Goal: Information Seeking & Learning: Get advice/opinions

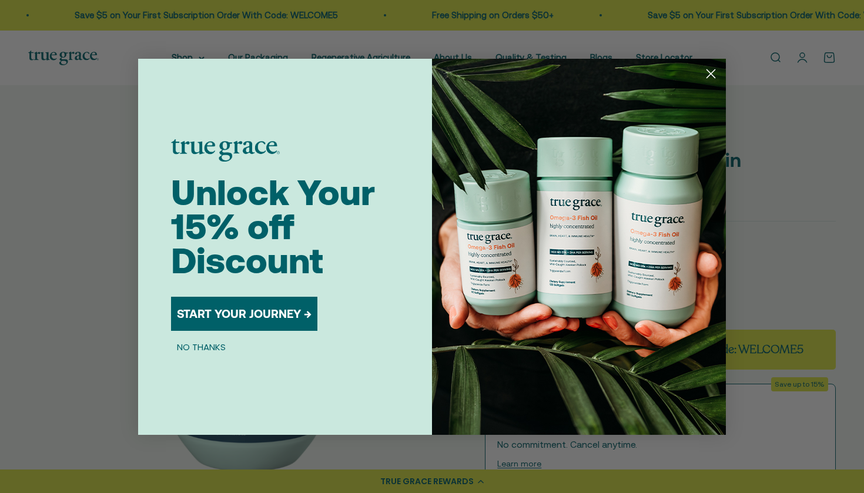
click at [708, 75] on circle "Close dialog" at bounding box center [710, 72] width 19 height 19
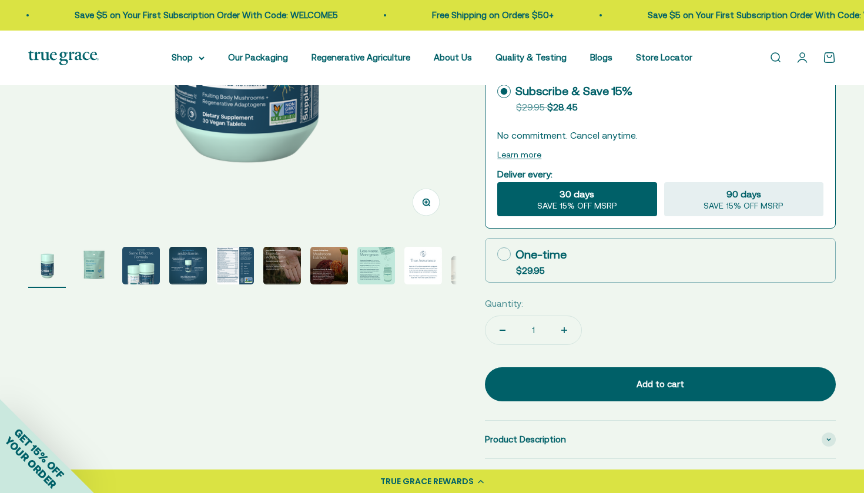
scroll to position [386, 0]
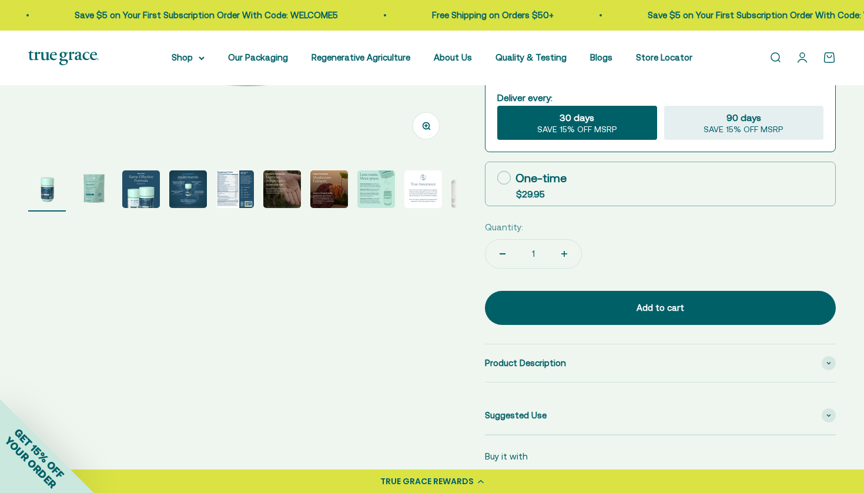
click at [267, 193] on img "Go to item 6" at bounding box center [282, 189] width 38 height 38
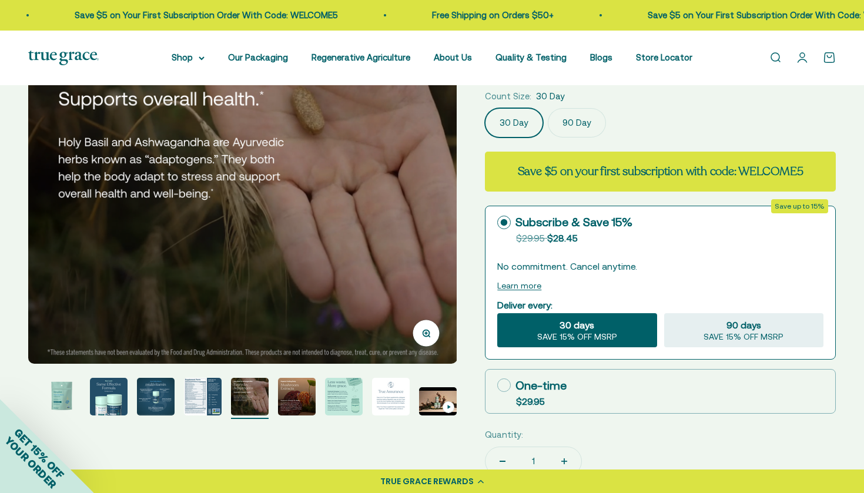
scroll to position [192, 0]
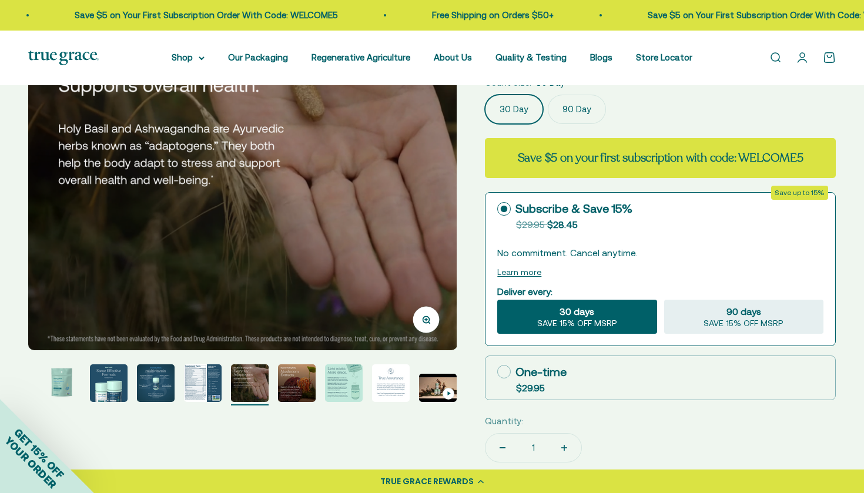
click at [302, 374] on img "Go to item 7" at bounding box center [297, 383] width 38 height 38
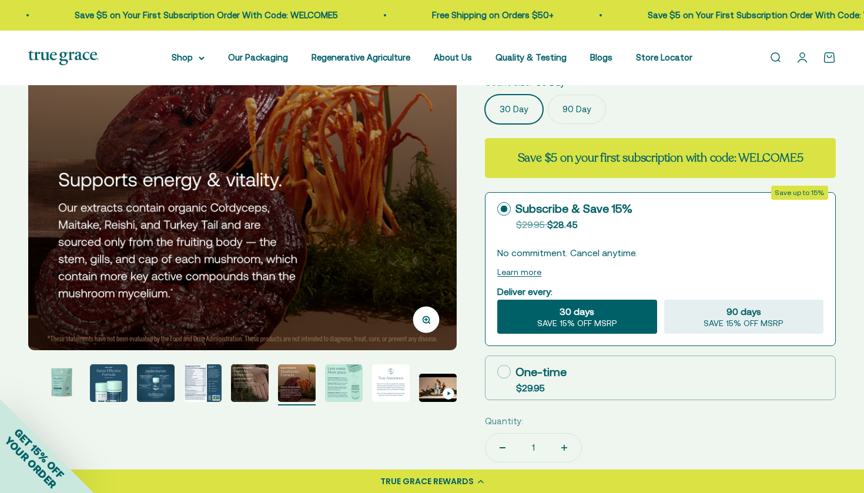
click at [339, 367] on img "Go to item 8" at bounding box center [344, 383] width 38 height 38
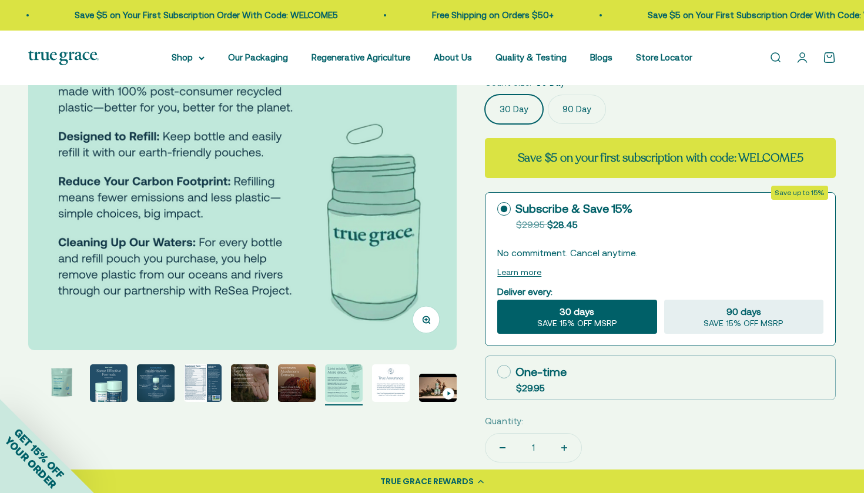
click at [383, 369] on img "Go to item 9" at bounding box center [391, 383] width 38 height 38
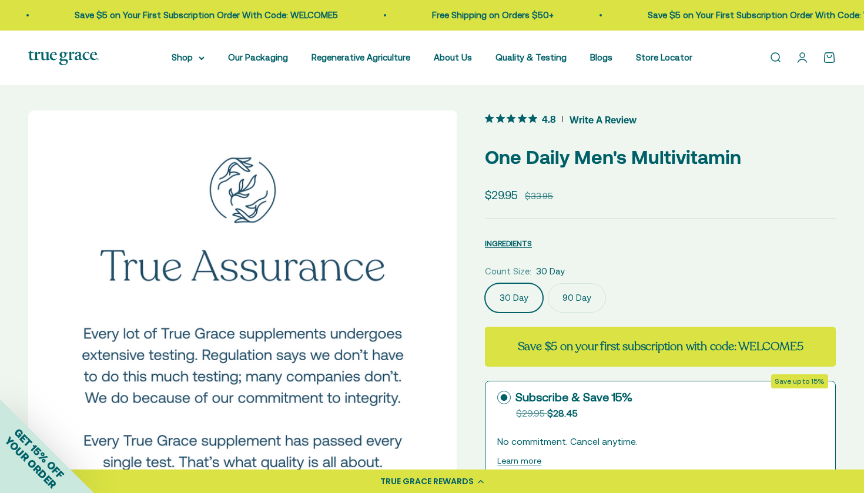
scroll to position [2, 0]
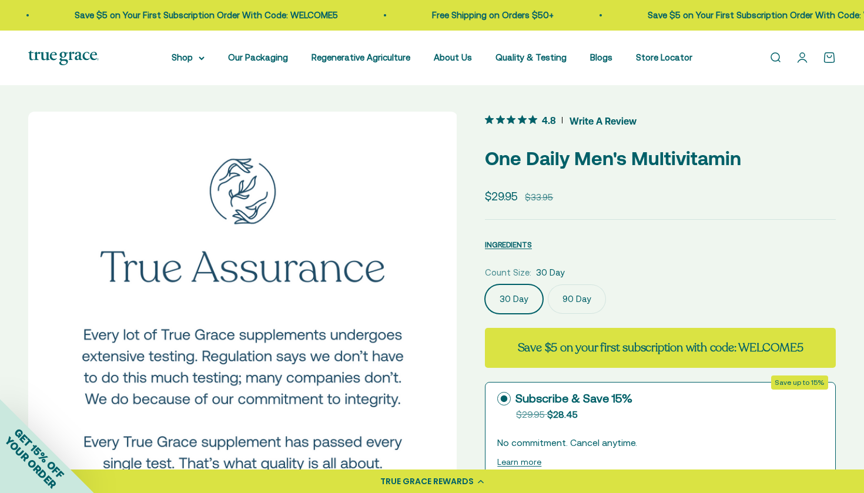
click at [550, 120] on span "4.8" at bounding box center [549, 119] width 14 height 12
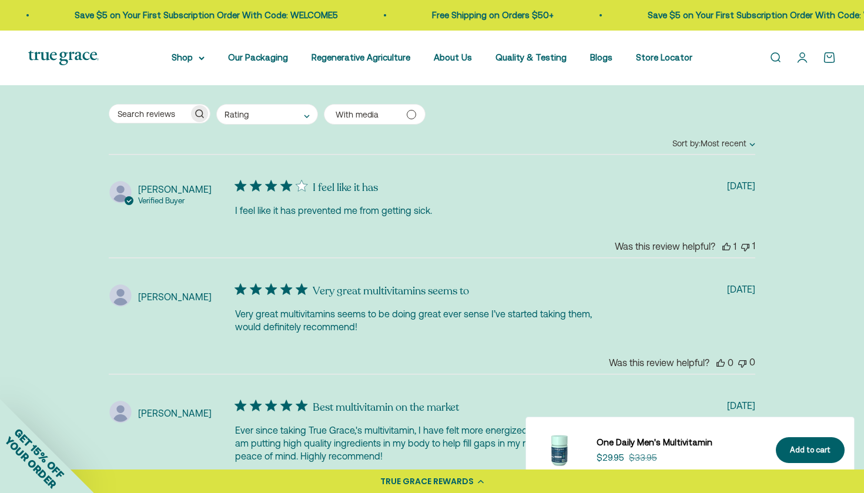
scroll to position [2468, 0]
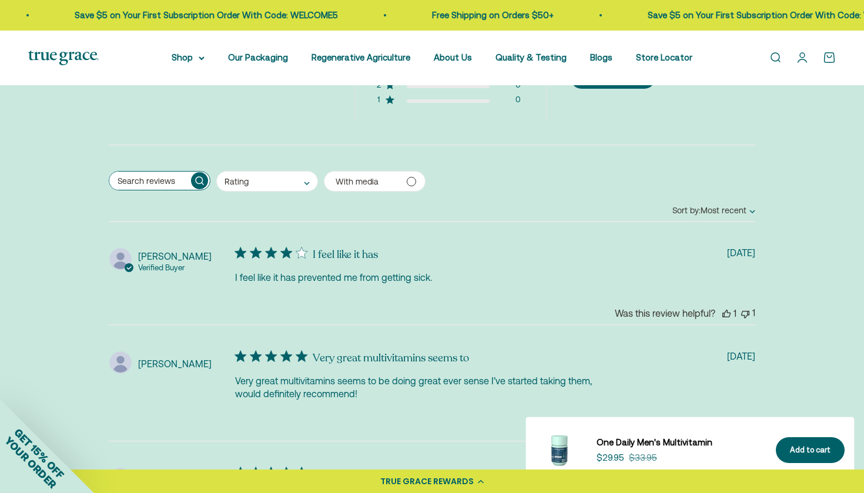
click at [175, 190] on input "Search reviews" at bounding box center [148, 181] width 79 height 18
type input "swallow"
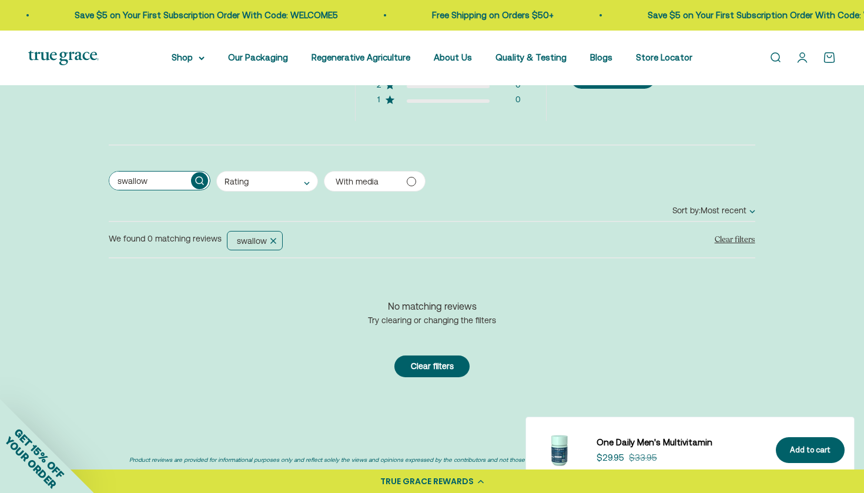
click at [155, 190] on input "swallow" at bounding box center [148, 181] width 79 height 18
type input "tablet"
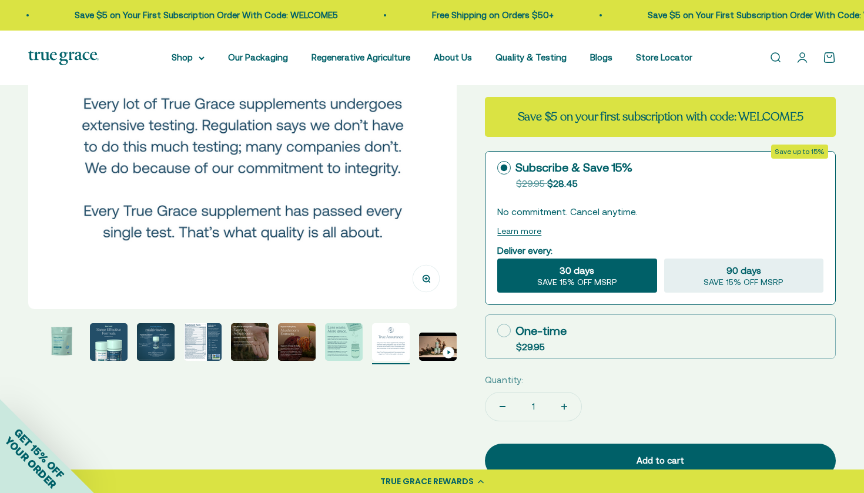
scroll to position [244, 0]
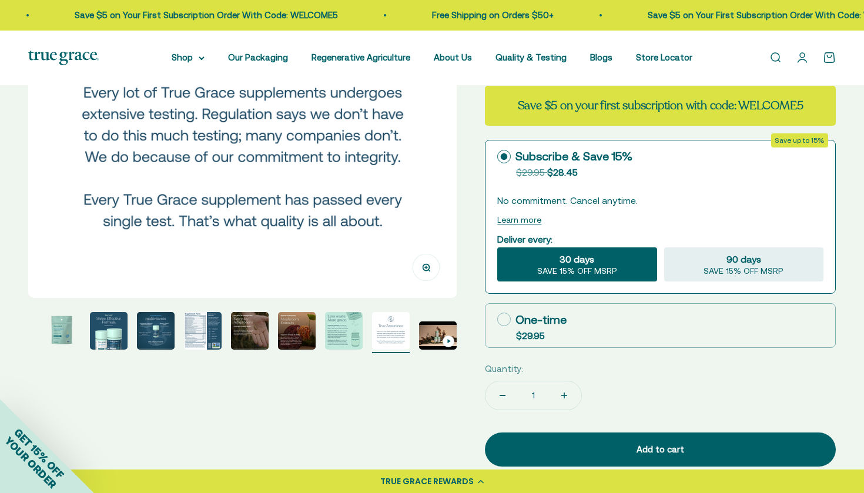
click at [323, 337] on page-dots at bounding box center [242, 332] width 429 height 41
click at [305, 333] on img "Go to item 7" at bounding box center [297, 331] width 38 height 38
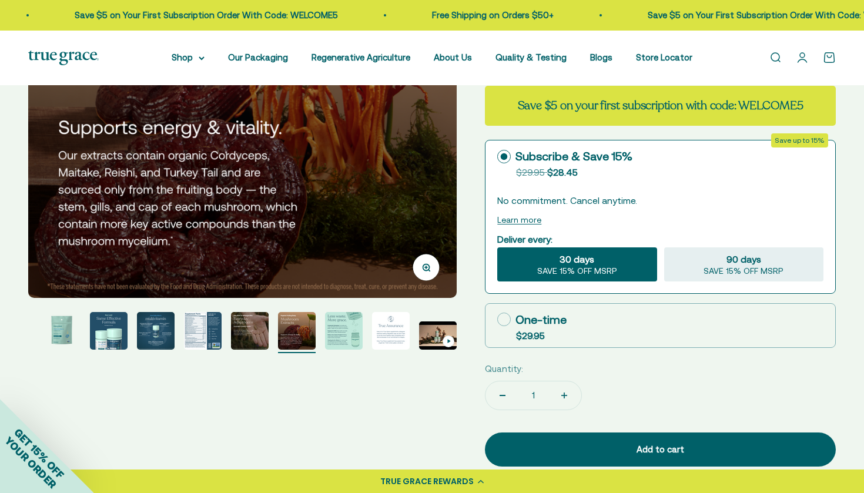
click at [243, 330] on img "Go to item 6" at bounding box center [250, 331] width 38 height 38
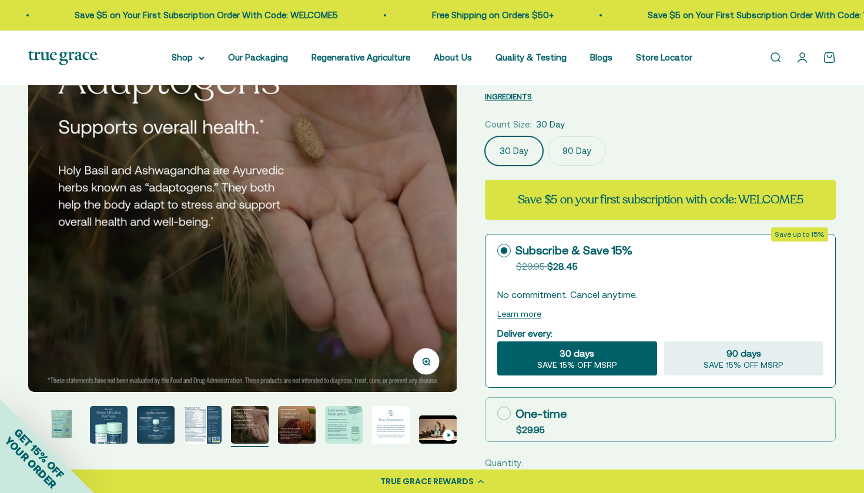
scroll to position [153, 0]
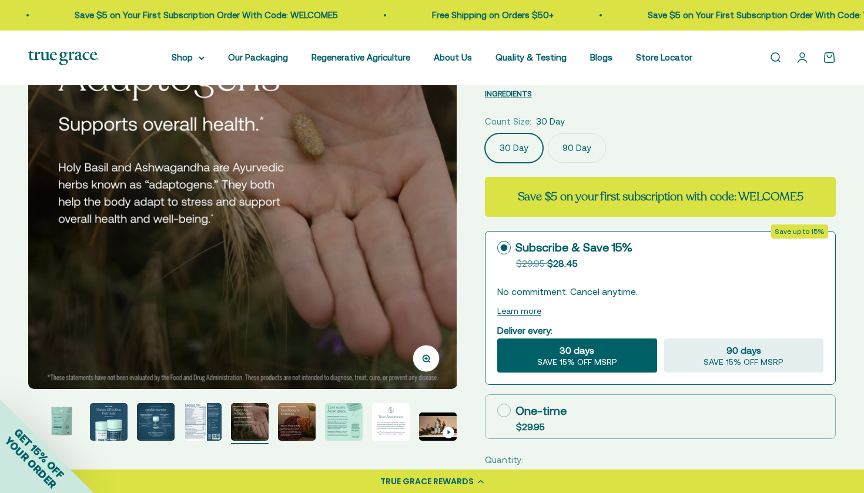
click at [101, 429] on img "Go to item 3" at bounding box center [109, 422] width 38 height 38
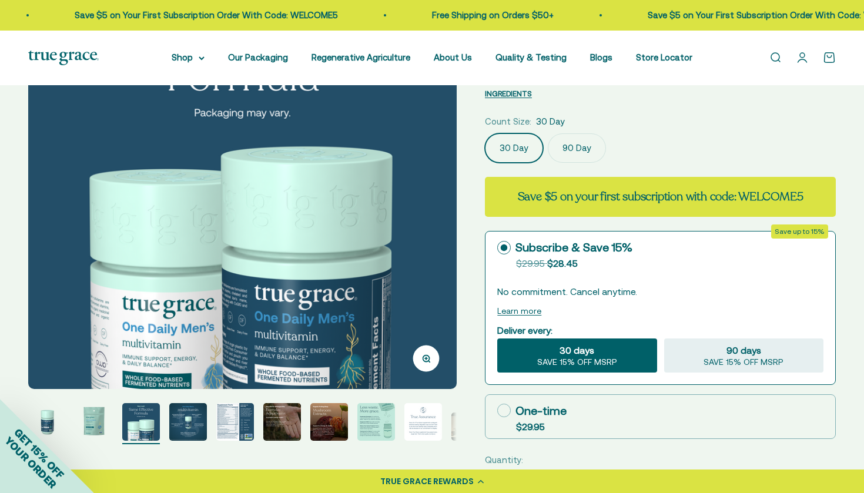
click at [189, 425] on img "Go to item 4" at bounding box center [188, 422] width 38 height 38
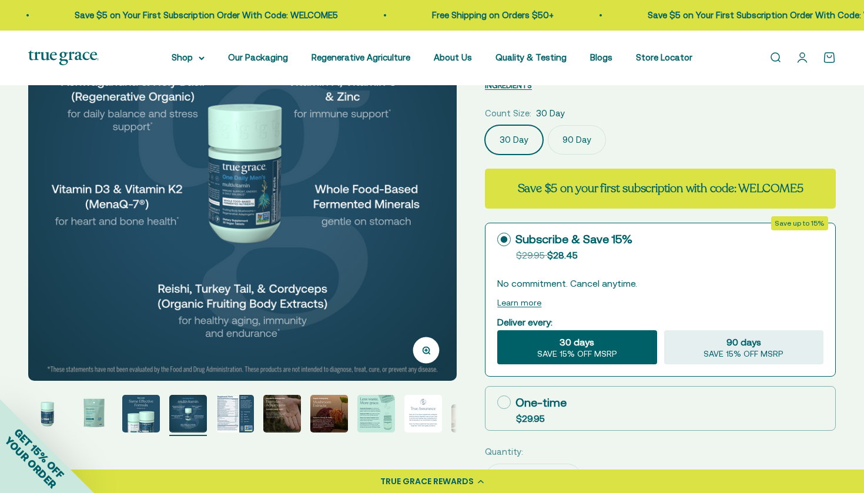
scroll to position [163, 0]
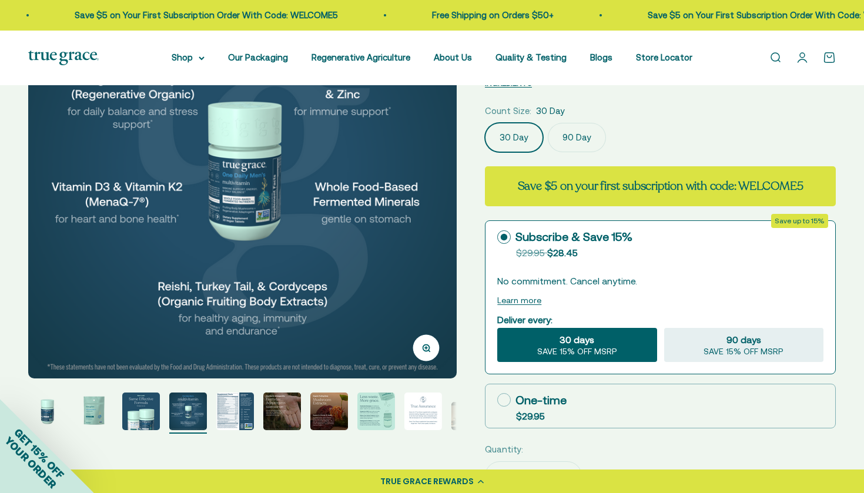
click at [234, 421] on img "Go to item 5" at bounding box center [235, 412] width 38 height 38
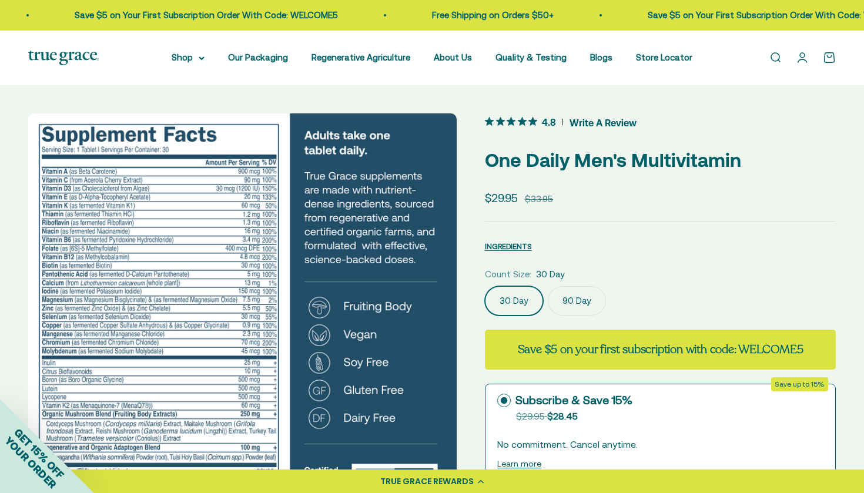
scroll to position [0, 0]
